Goal: Check status: Check status

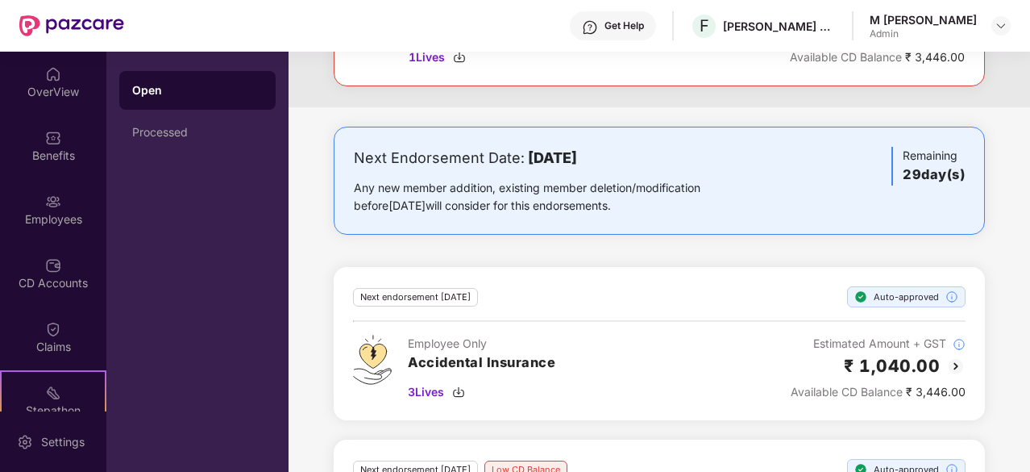
scroll to position [344, 0]
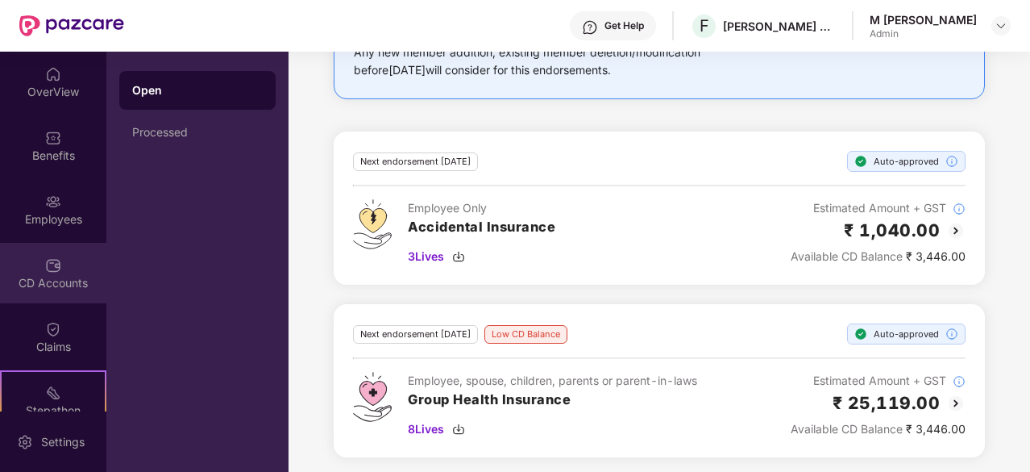
click at [46, 272] on img at bounding box center [53, 265] width 16 height 16
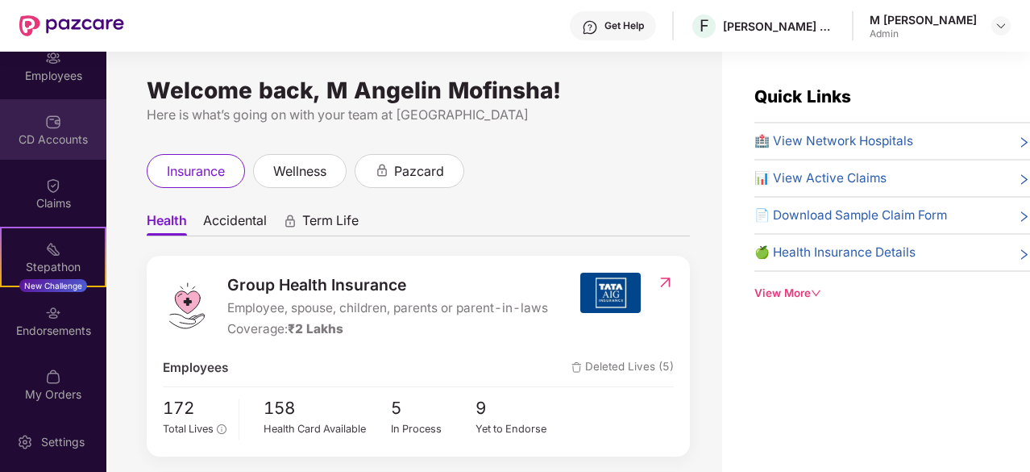
scroll to position [149, 0]
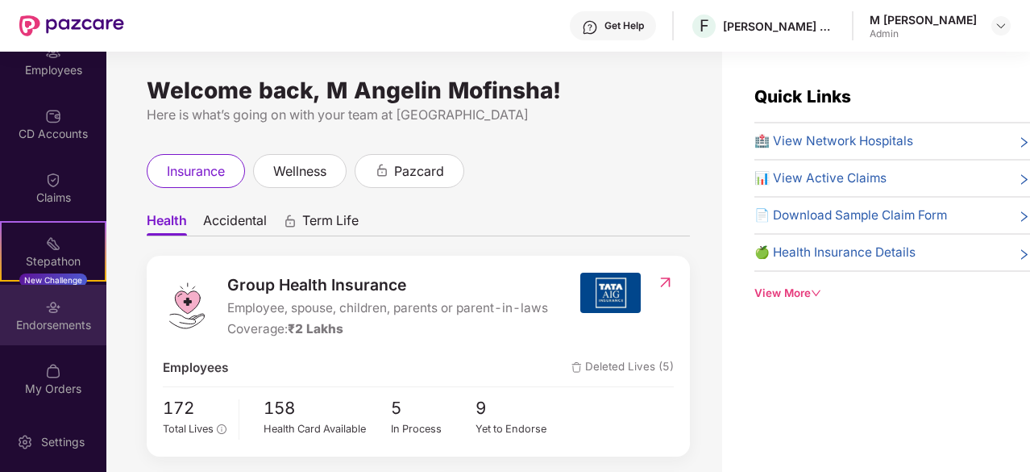
click at [40, 315] on div "Endorsements" at bounding box center [53, 315] width 106 height 60
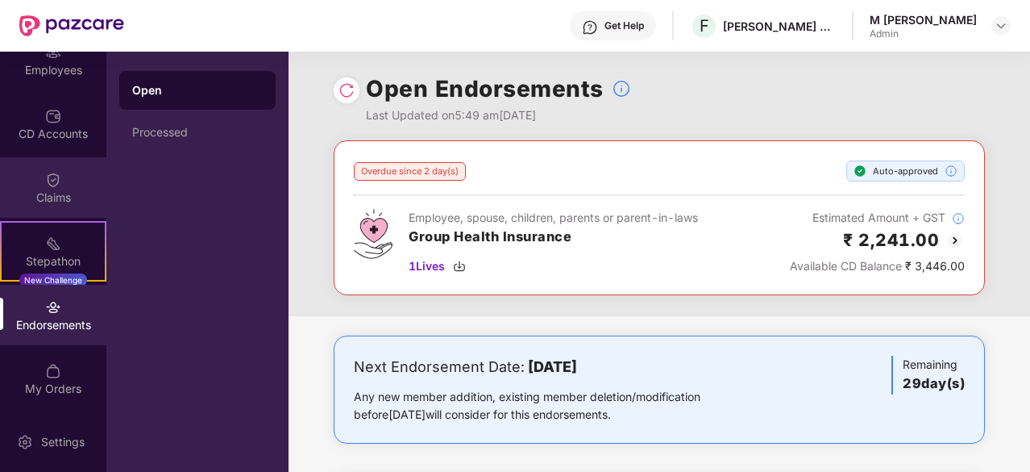
click at [48, 181] on img at bounding box center [53, 180] width 16 height 16
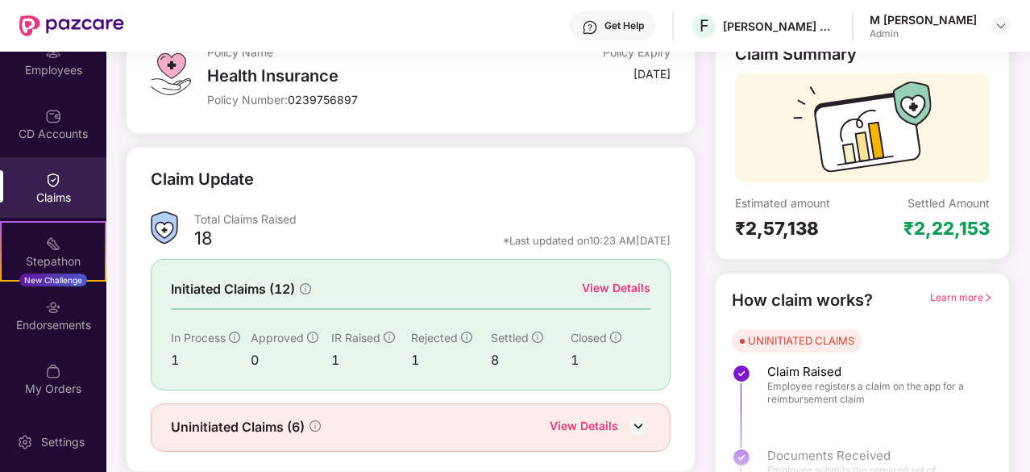
scroll to position [158, 0]
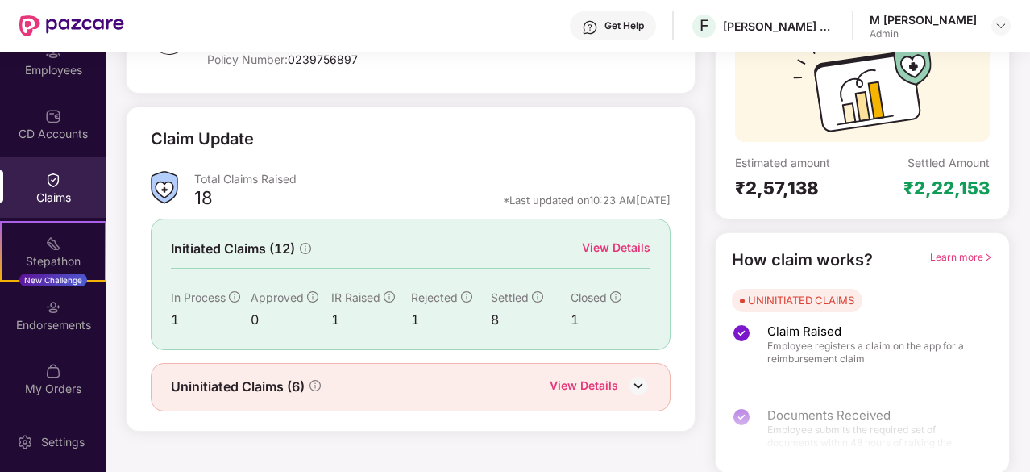
click at [594, 248] on div "View Details" at bounding box center [616, 248] width 69 height 18
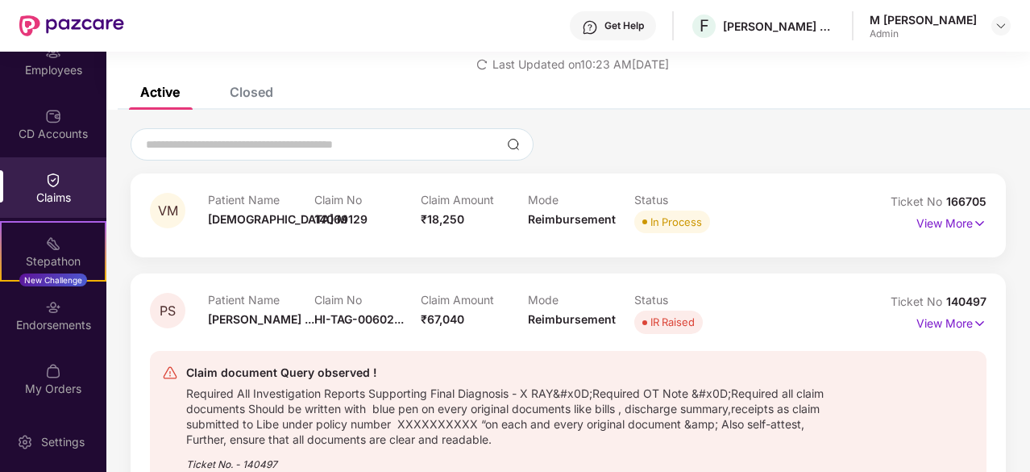
scroll to position [117, 0]
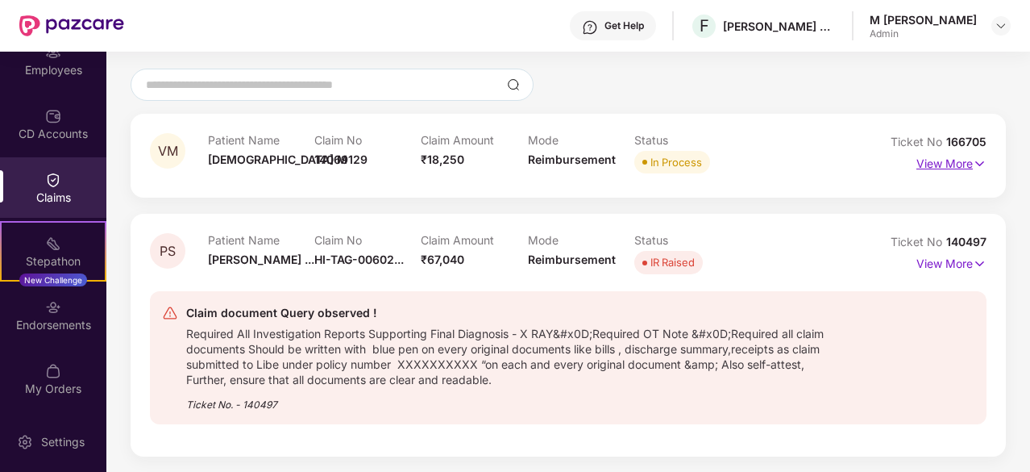
click at [947, 169] on p "View More" at bounding box center [952, 162] width 70 height 22
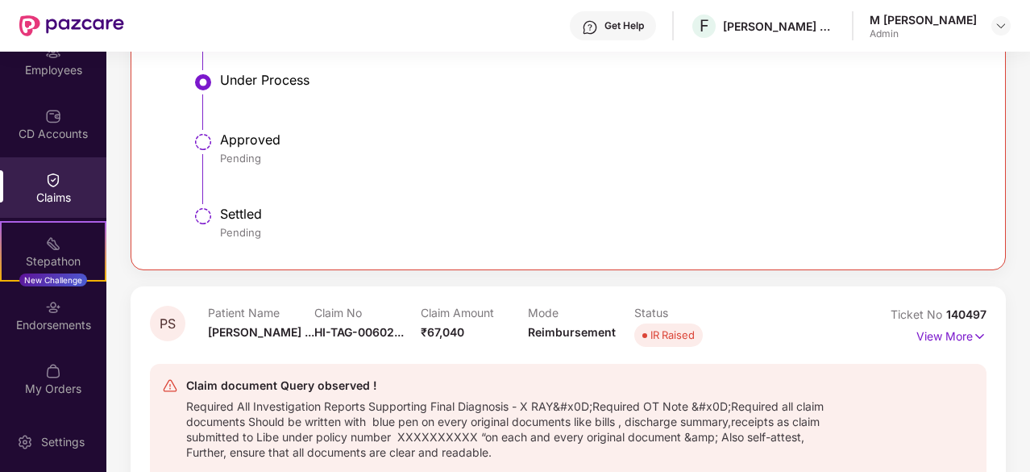
scroll to position [725, 0]
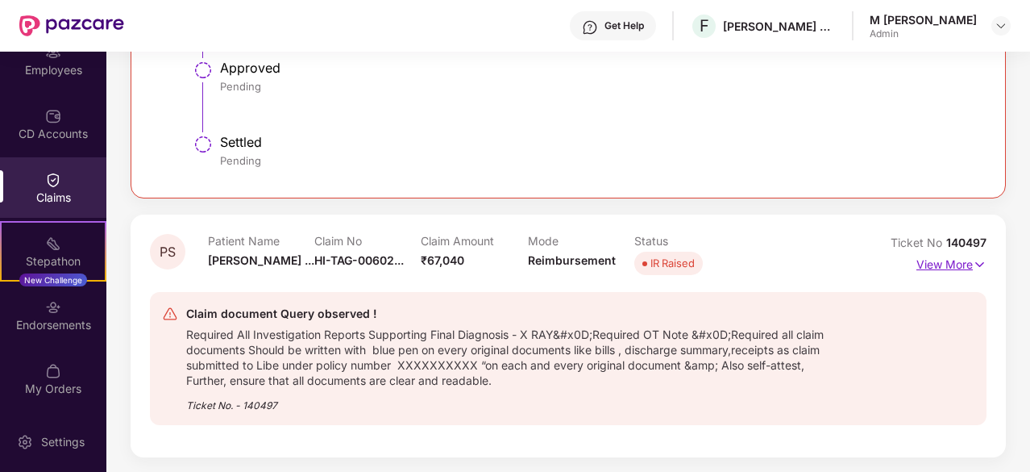
click at [942, 262] on p "View More" at bounding box center [952, 263] width 70 height 22
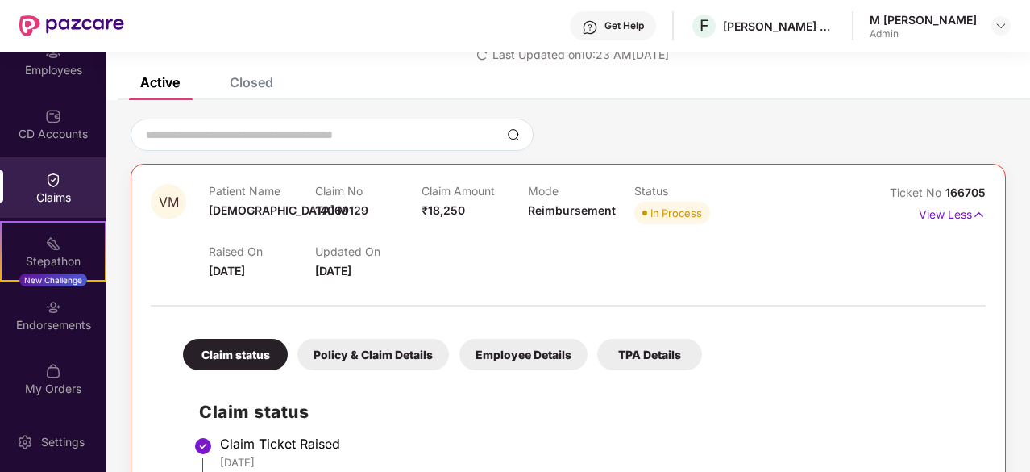
scroll to position [0, 0]
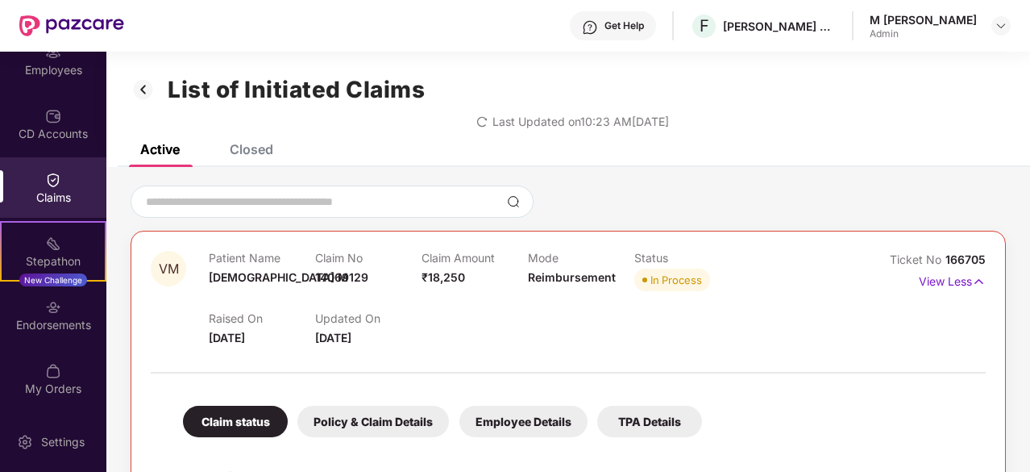
click at [146, 94] on img at bounding box center [144, 89] width 26 height 27
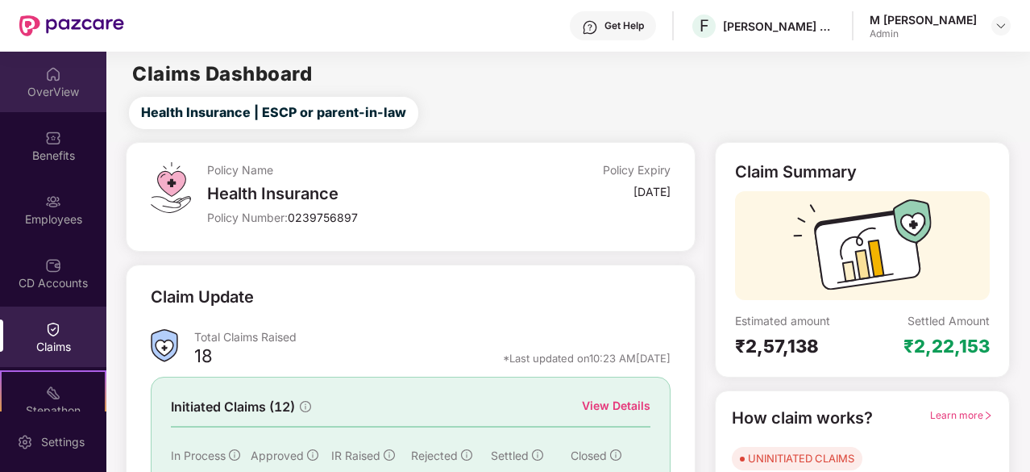
click at [47, 74] on img at bounding box center [53, 74] width 16 height 16
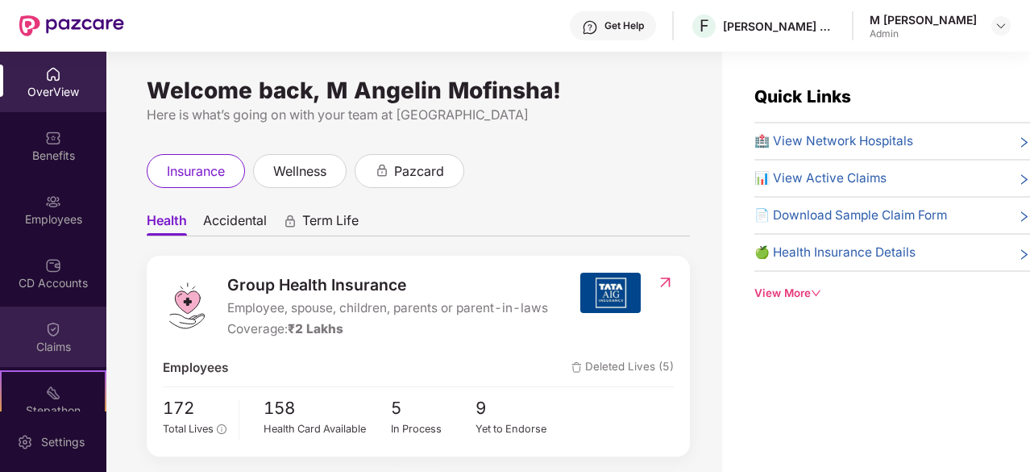
click at [49, 327] on img at bounding box center [53, 329] width 16 height 16
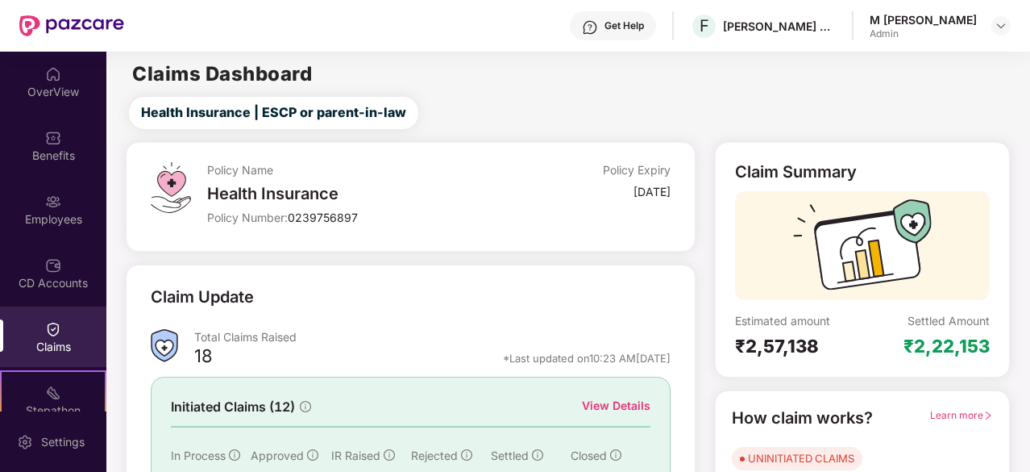
scroll to position [158, 0]
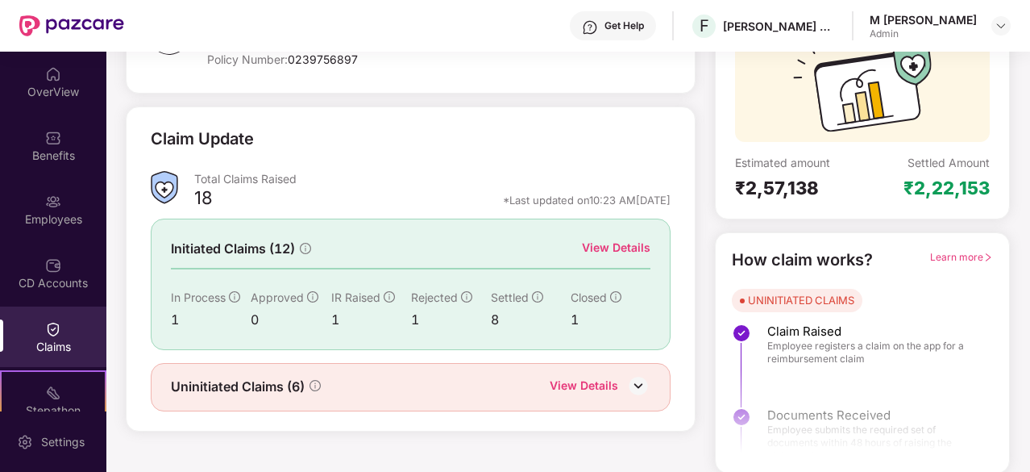
click at [627, 248] on div "View Details" at bounding box center [616, 248] width 69 height 18
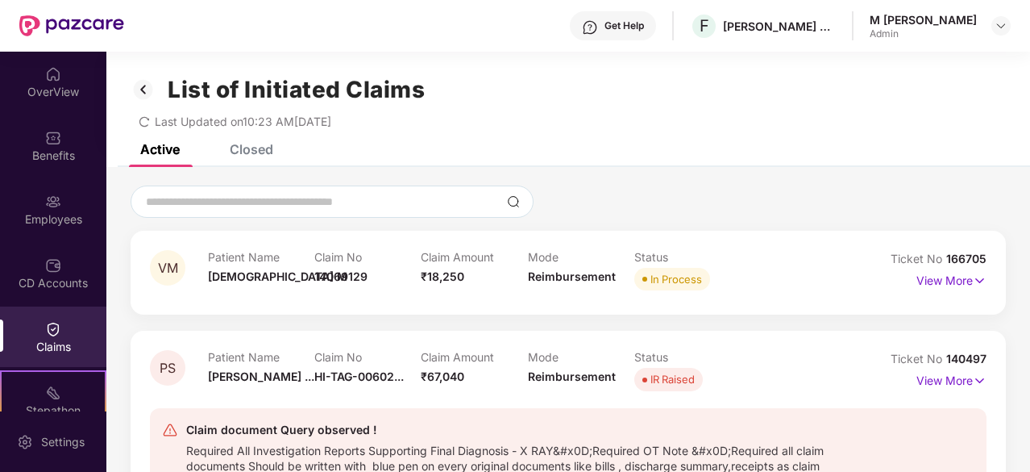
scroll to position [32, 0]
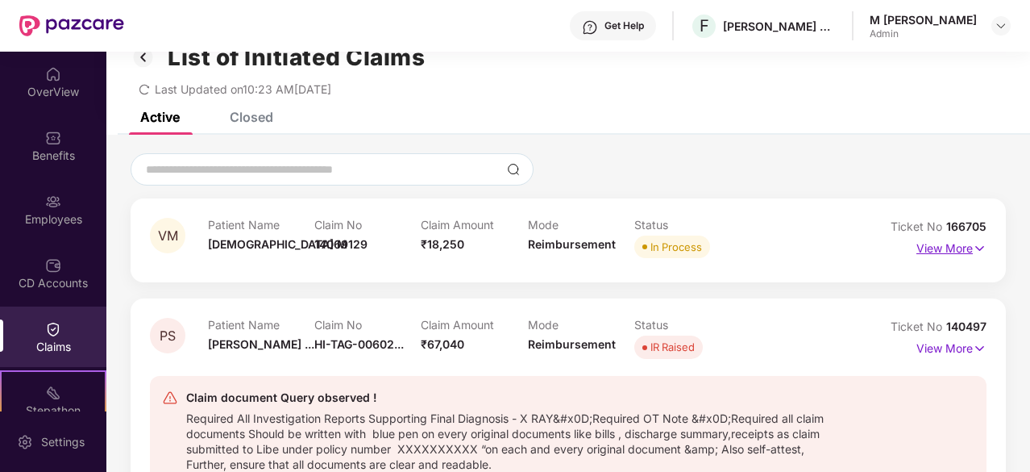
click at [932, 249] on p "View More" at bounding box center [952, 246] width 70 height 22
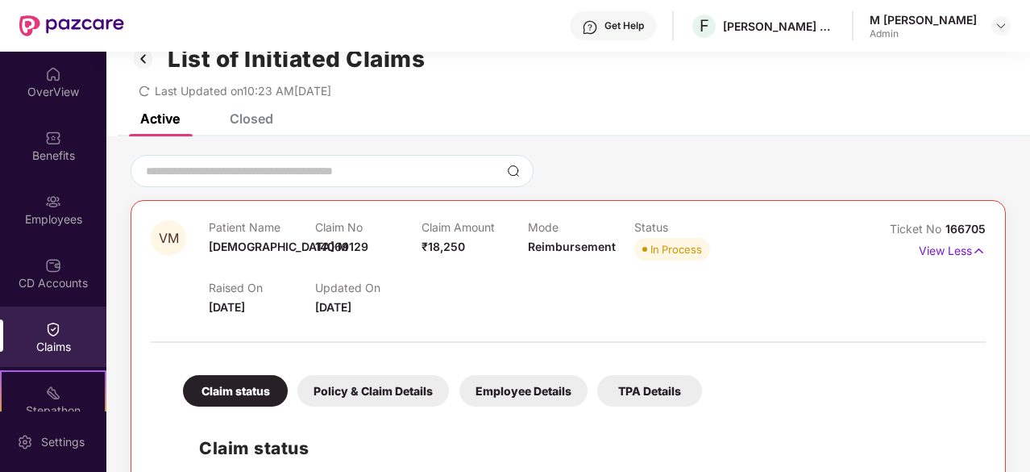
scroll to position [0, 0]
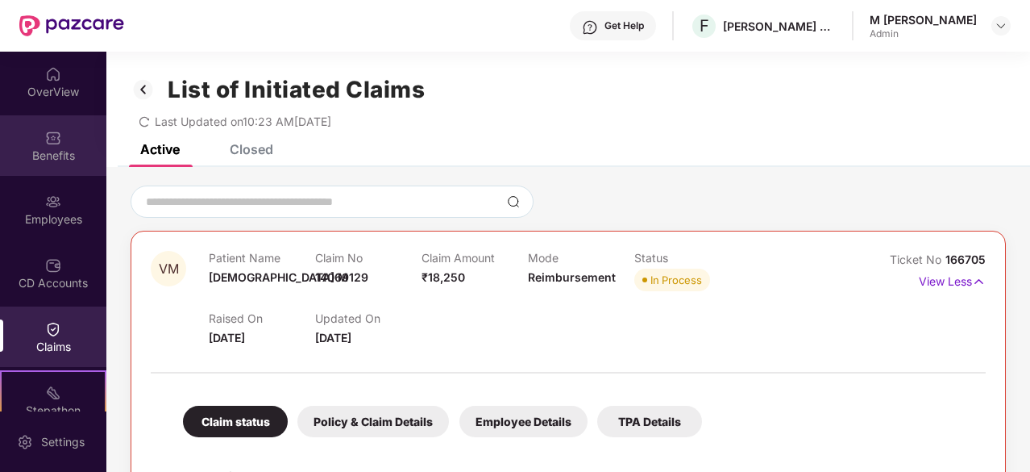
click at [66, 140] on div "Benefits" at bounding box center [53, 145] width 106 height 60
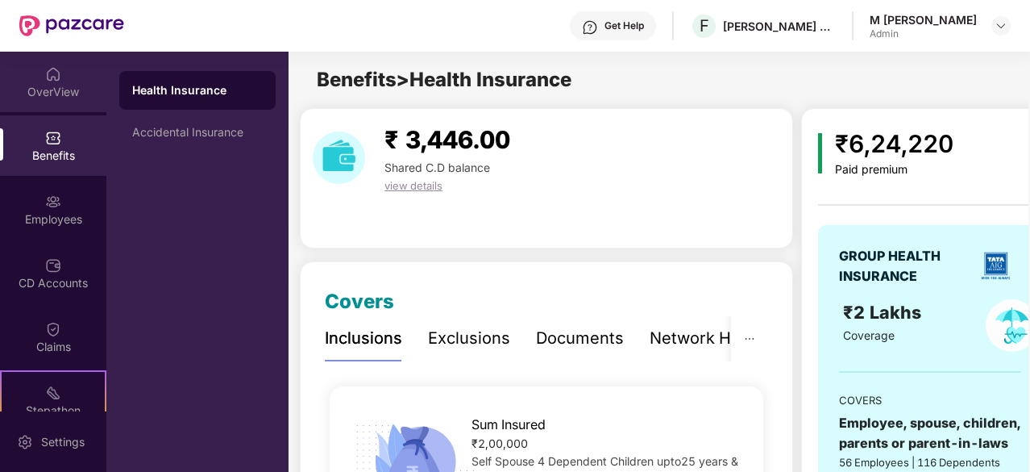
click at [47, 91] on div "OverView" at bounding box center [53, 92] width 106 height 16
